Goal: Complete application form

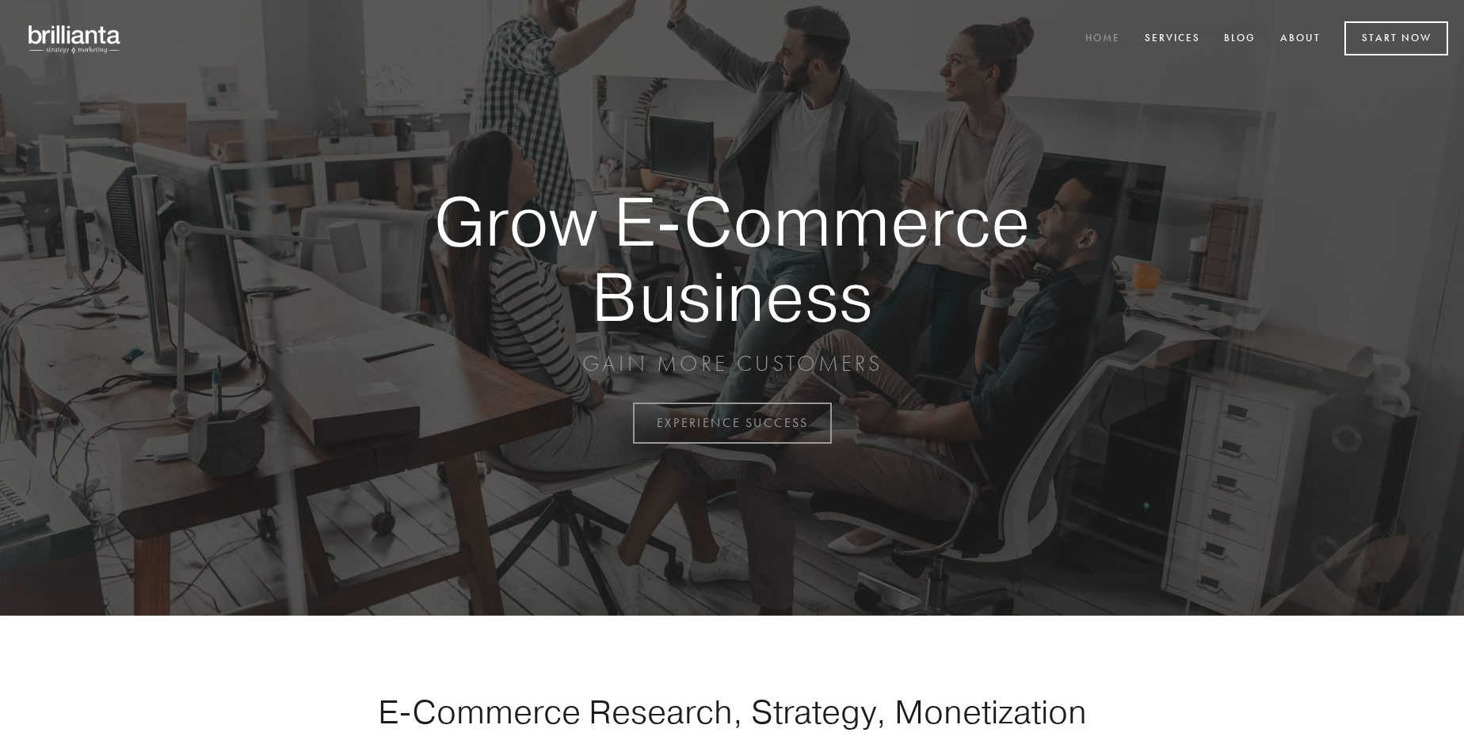
scroll to position [4153, 0]
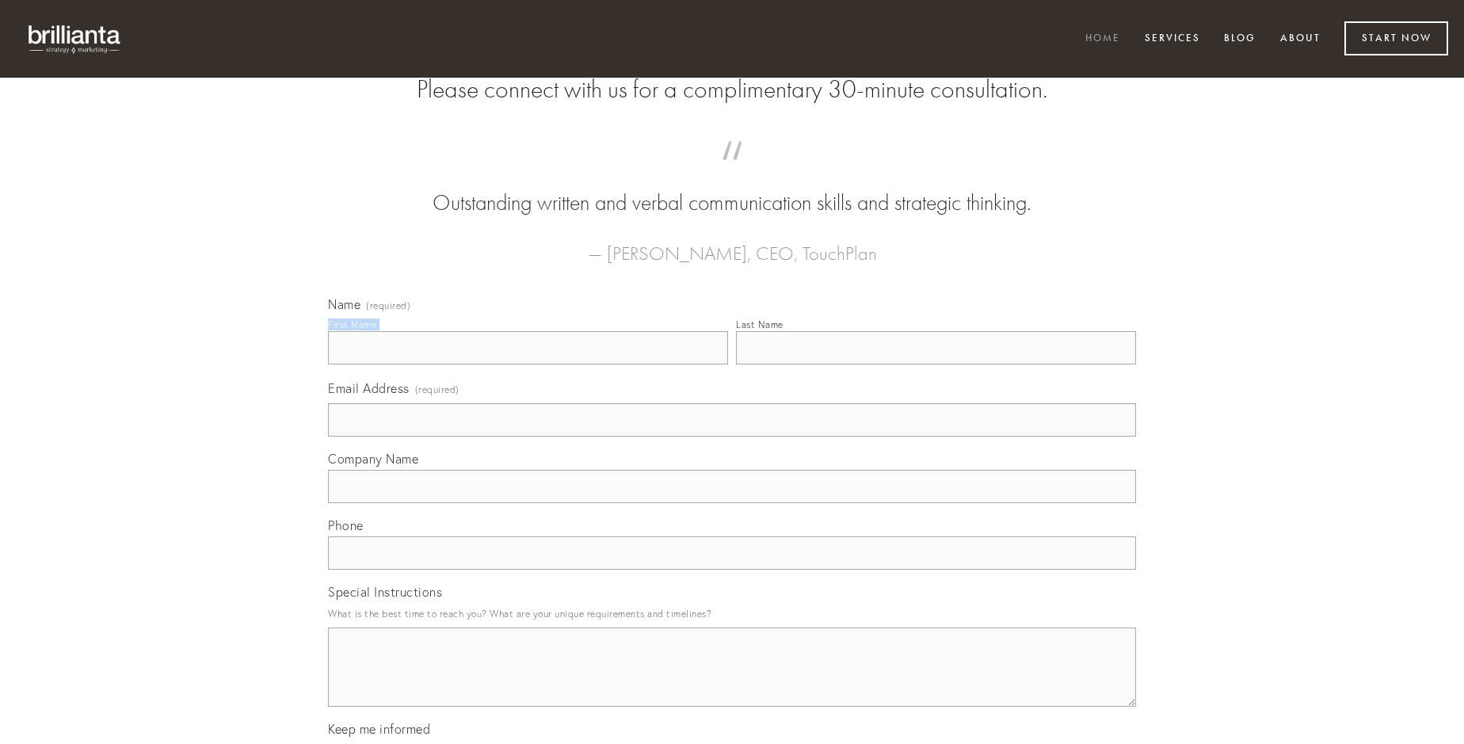
type input "Miss [PERSON_NAME]"
click at [936, 364] on input "Last Name" at bounding box center [936, 347] width 400 height 33
type input "Miss [PERSON_NAME]"
click at [732, 436] on input "Email Address (required)" at bounding box center [732, 419] width 808 height 33
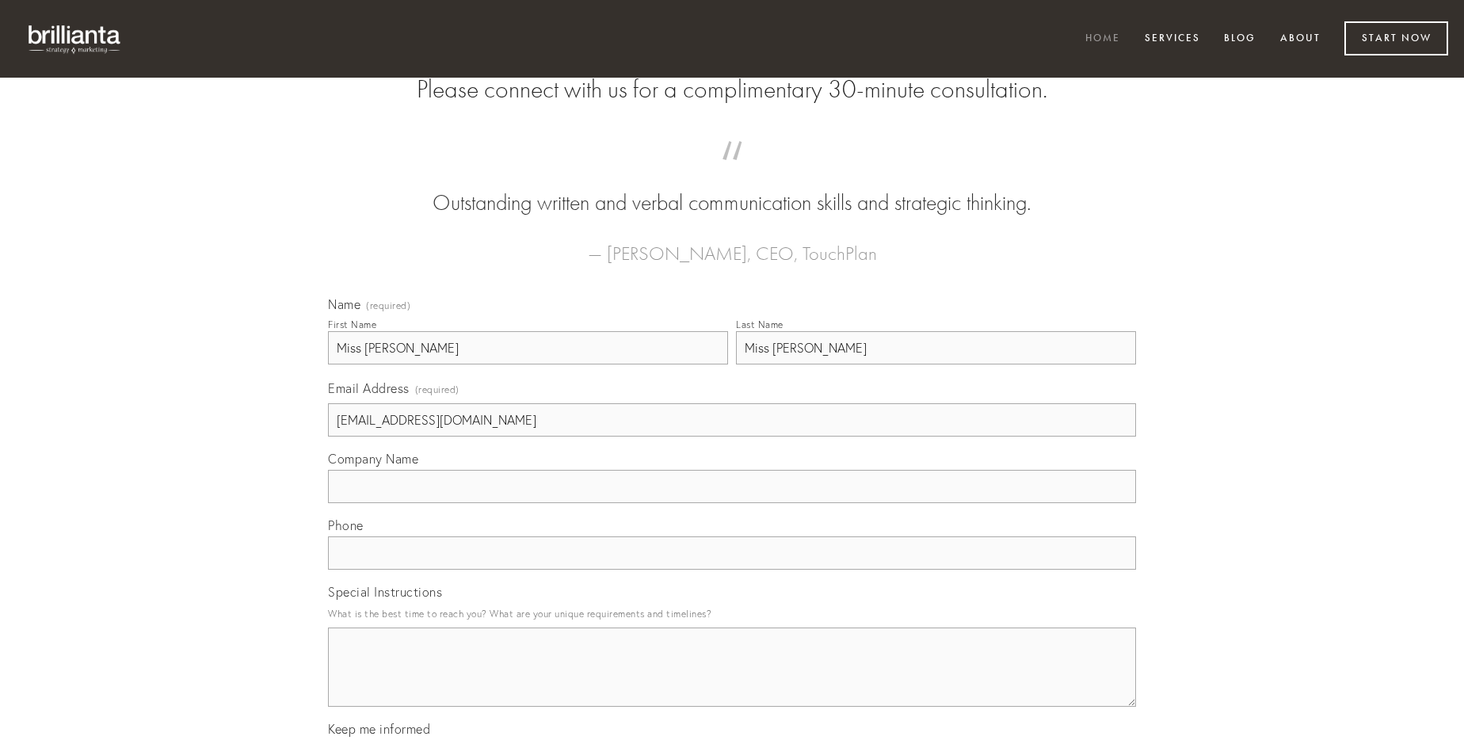
type input "[EMAIL_ADDRESS][DOMAIN_NAME]"
click at [732, 503] on input "Company Name" at bounding box center [732, 486] width 808 height 33
type input "similique"
click at [732, 570] on input "text" at bounding box center [732, 552] width 808 height 33
click at [732, 681] on textarea "Special Instructions" at bounding box center [732, 666] width 808 height 79
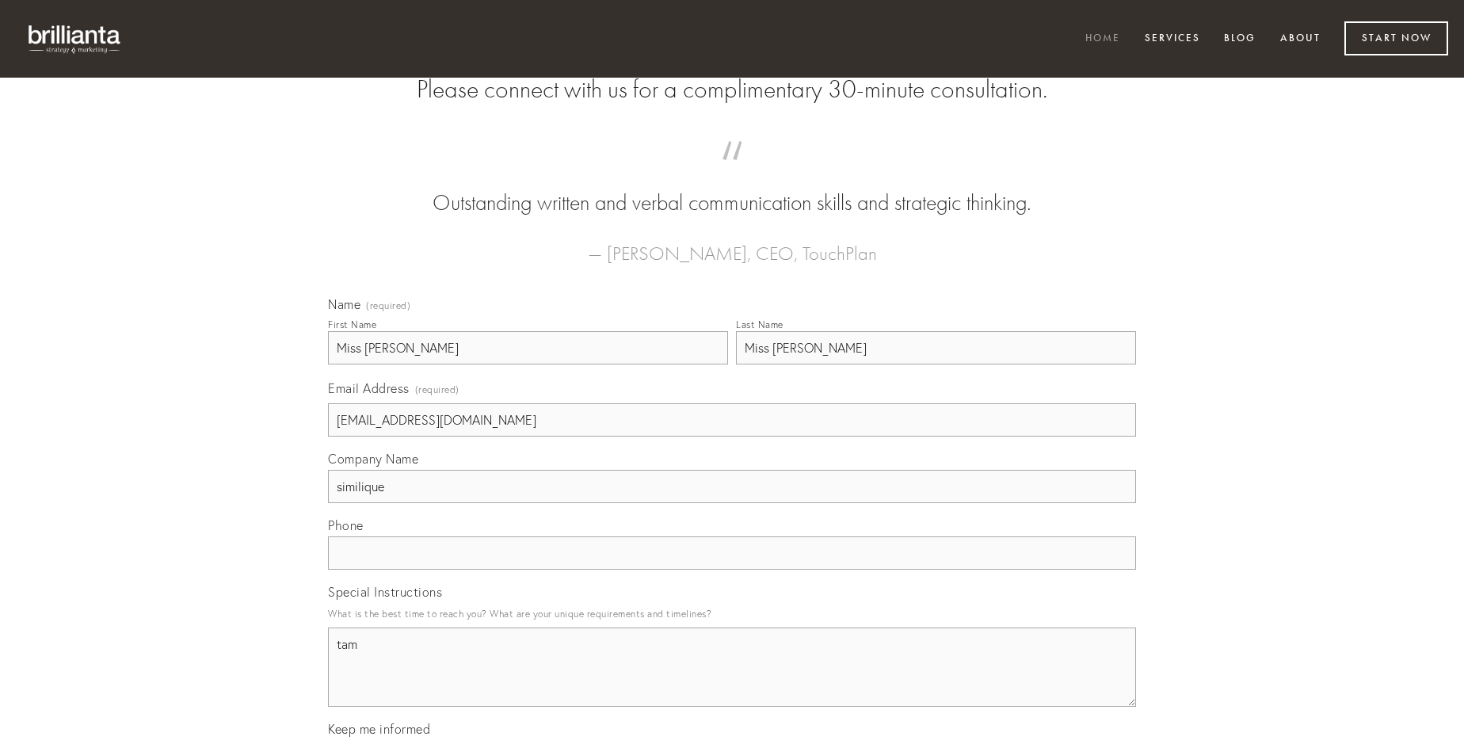
type textarea "tam"
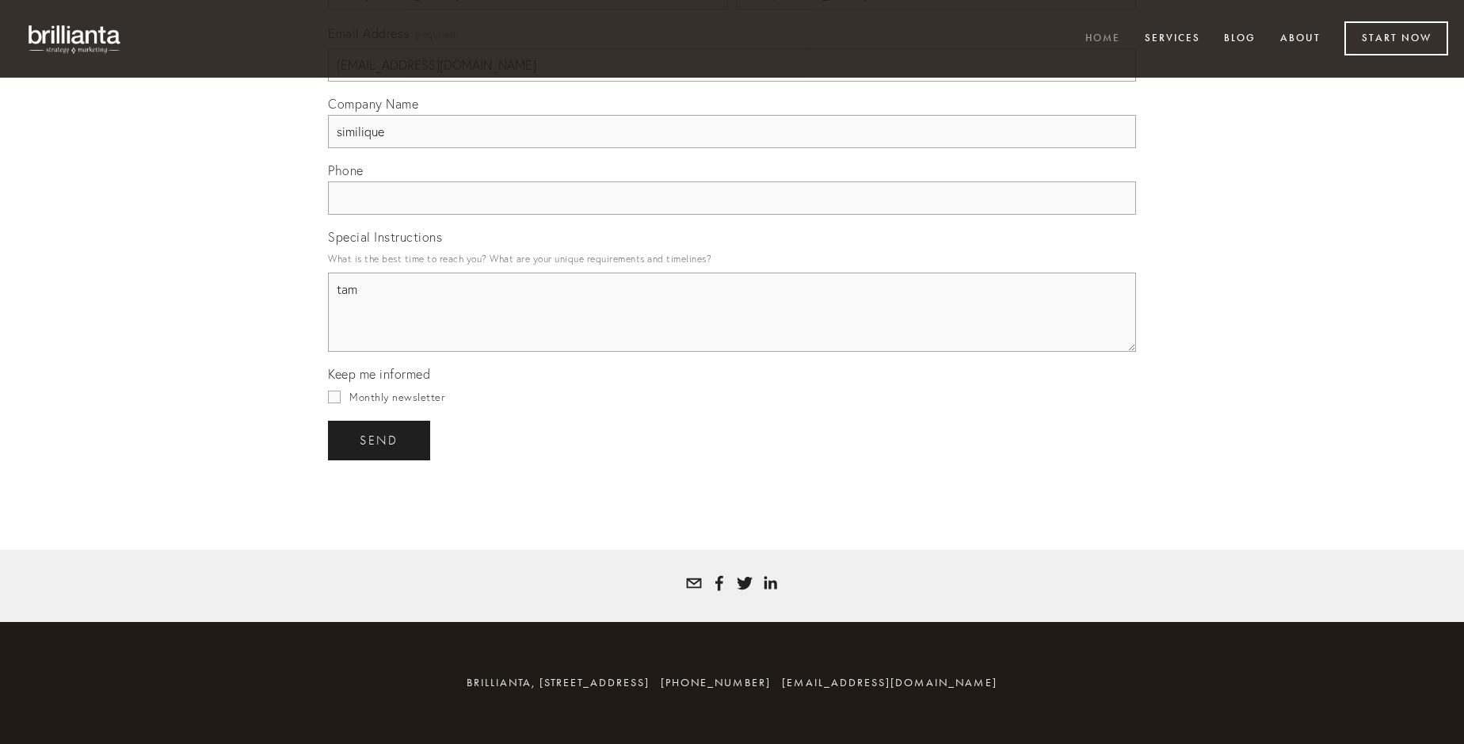
click at [380, 440] on span "send" at bounding box center [379, 440] width 39 height 14
